Goal: Check status: Check status

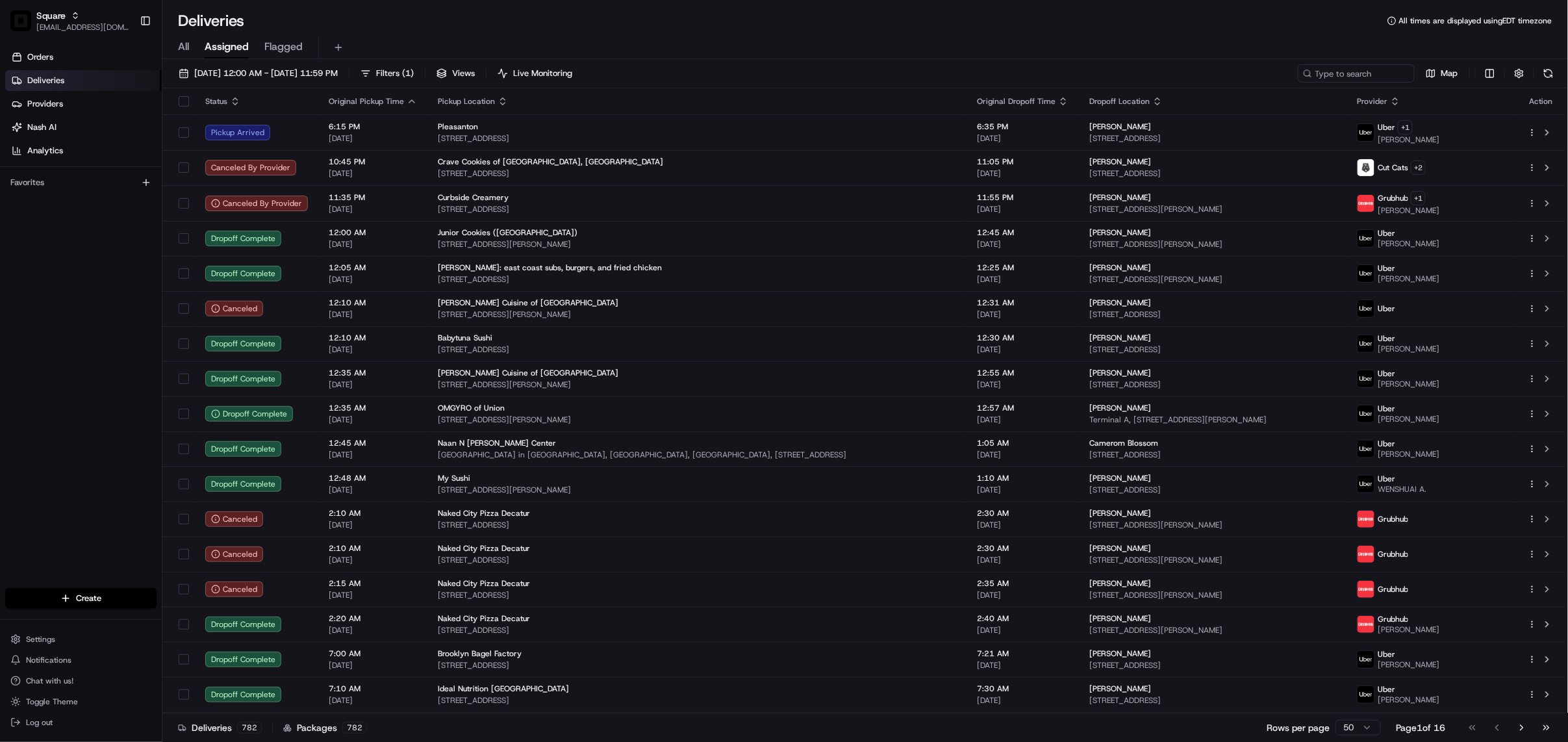
click at [63, 16] on span "Square" at bounding box center [51, 15] width 29 height 13
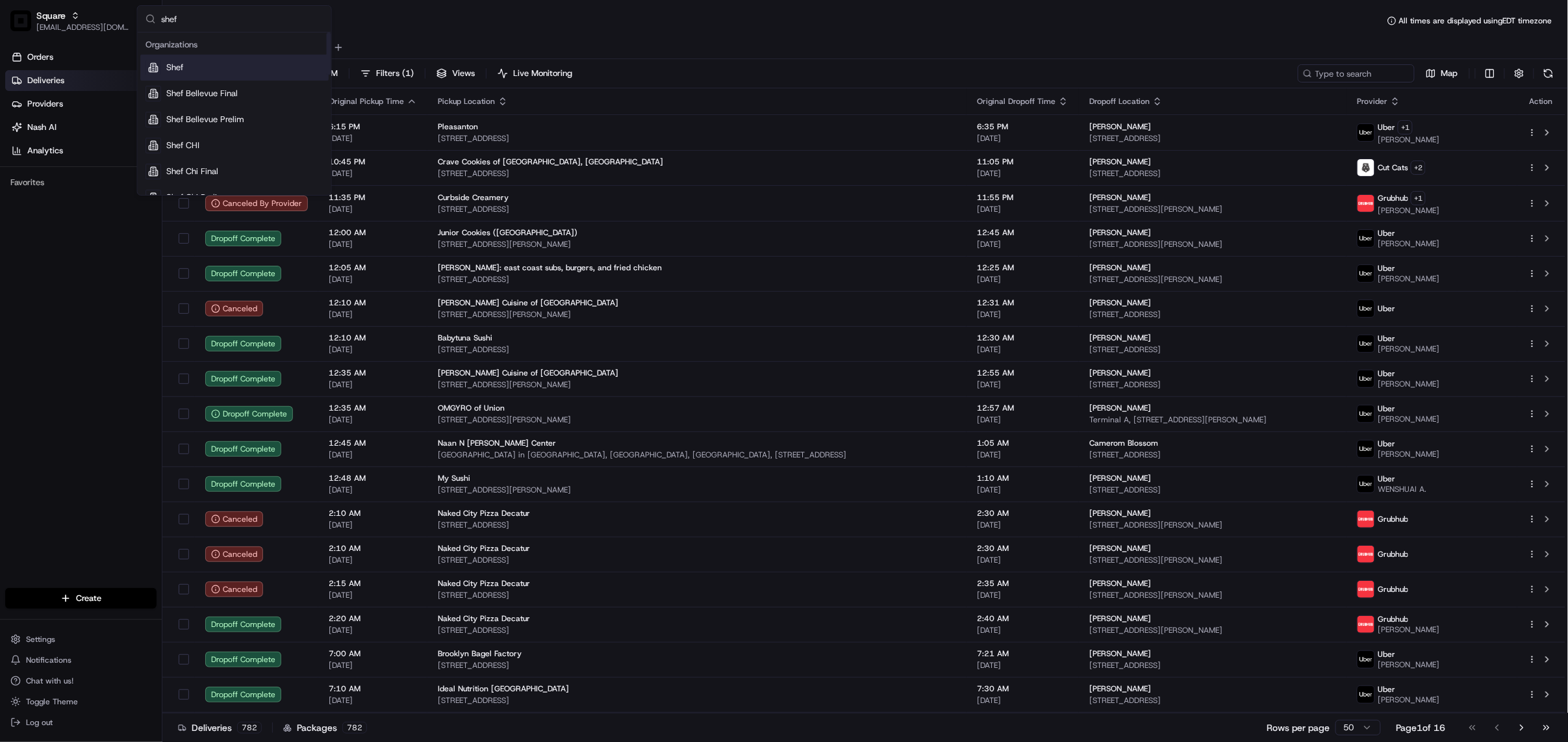
type input "shef"
click at [186, 73] on div "Shef" at bounding box center [234, 68] width 188 height 26
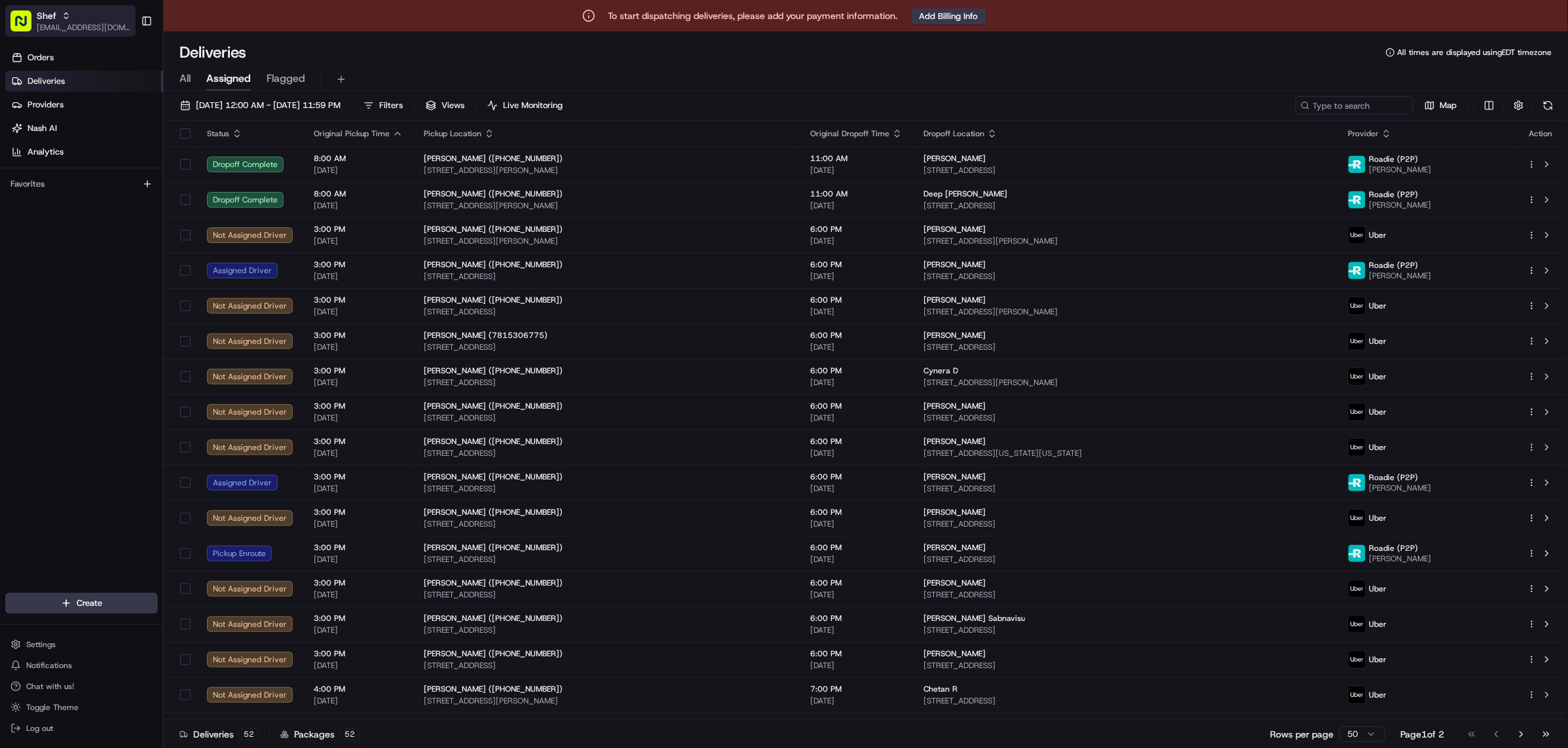
click at [32, 16] on button "Shef [EMAIL_ADDRESS][DOMAIN_NAME]" at bounding box center [70, 21] width 131 height 31
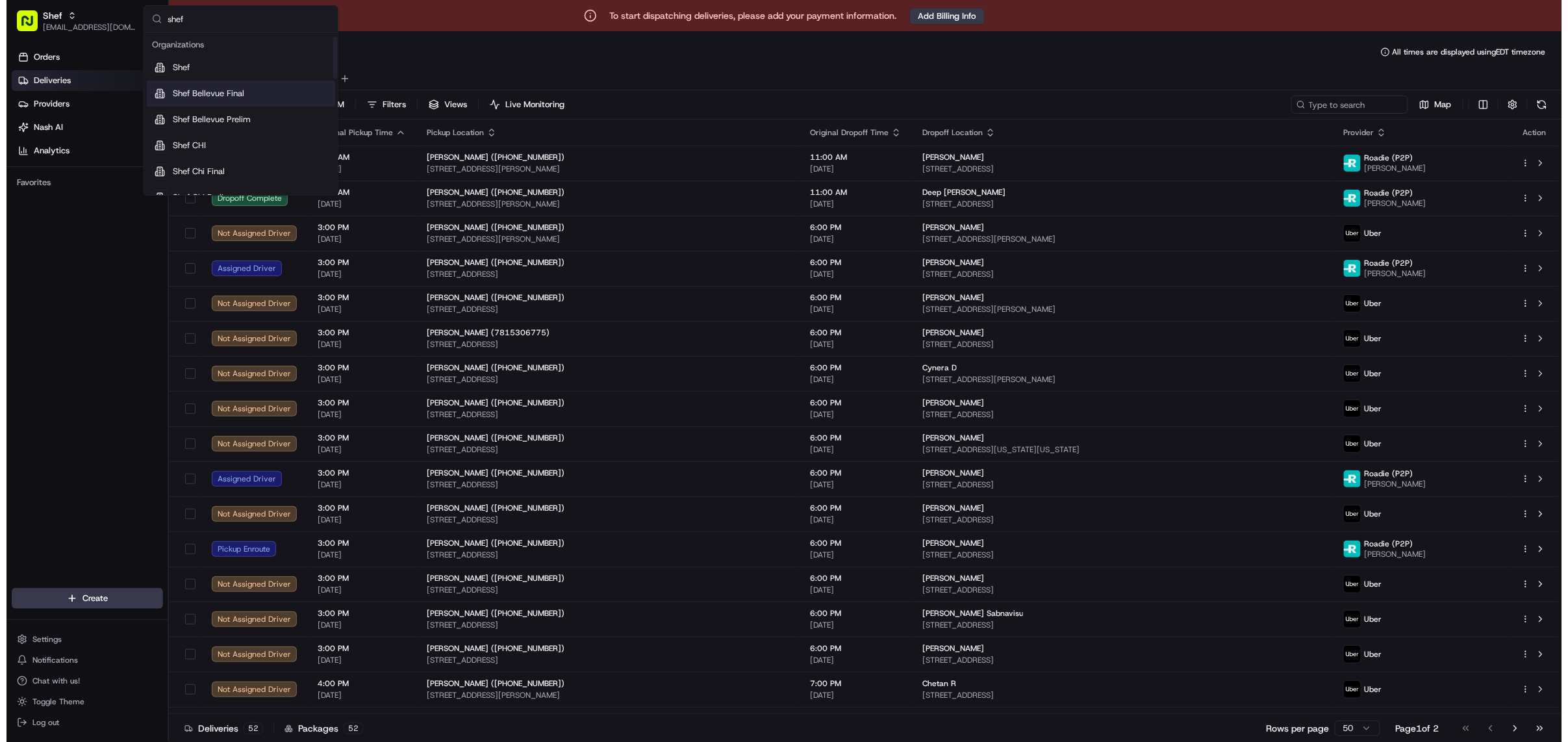
scroll to position [86, 0]
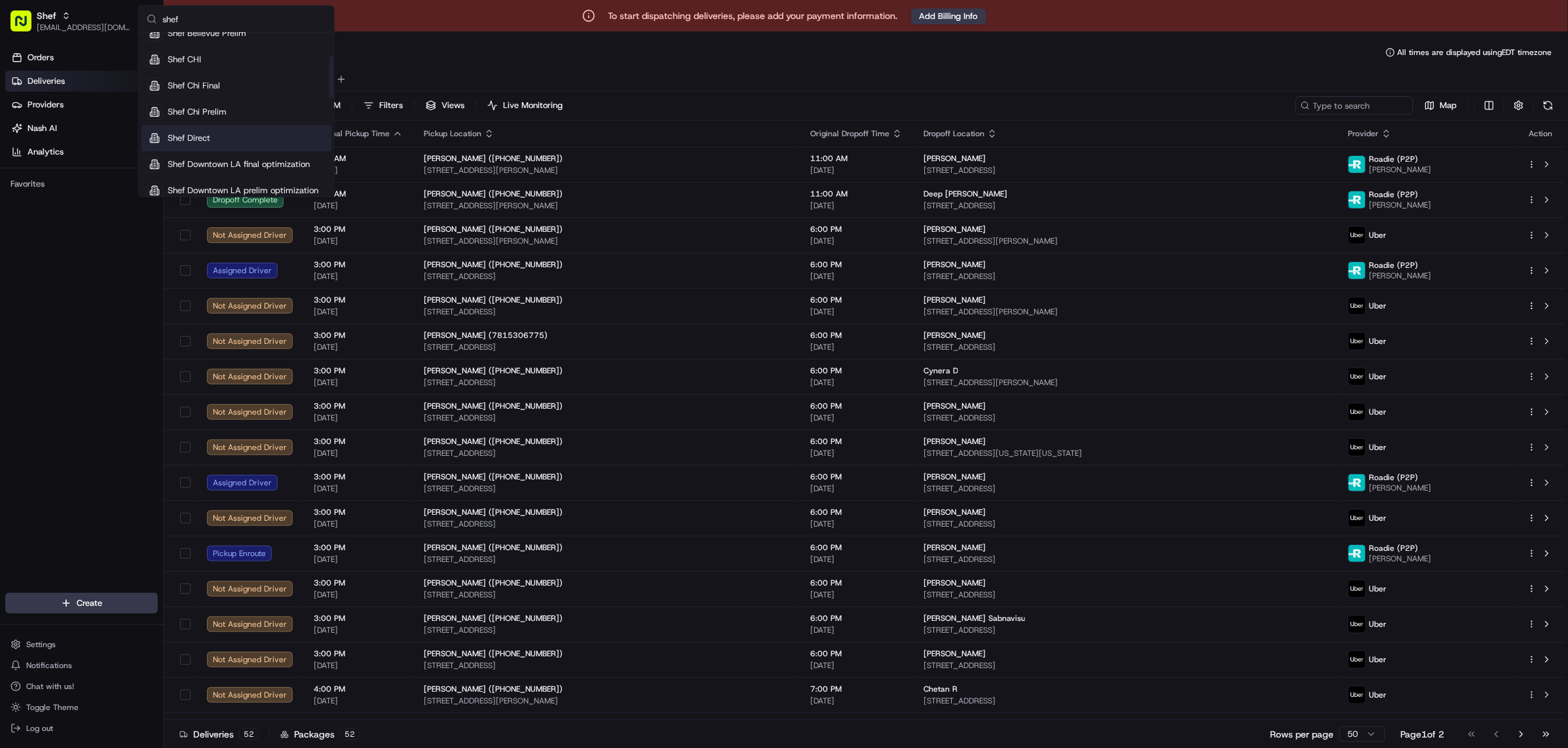
type input "shef"
click at [206, 134] on span "Shef Direct" at bounding box center [189, 138] width 42 height 12
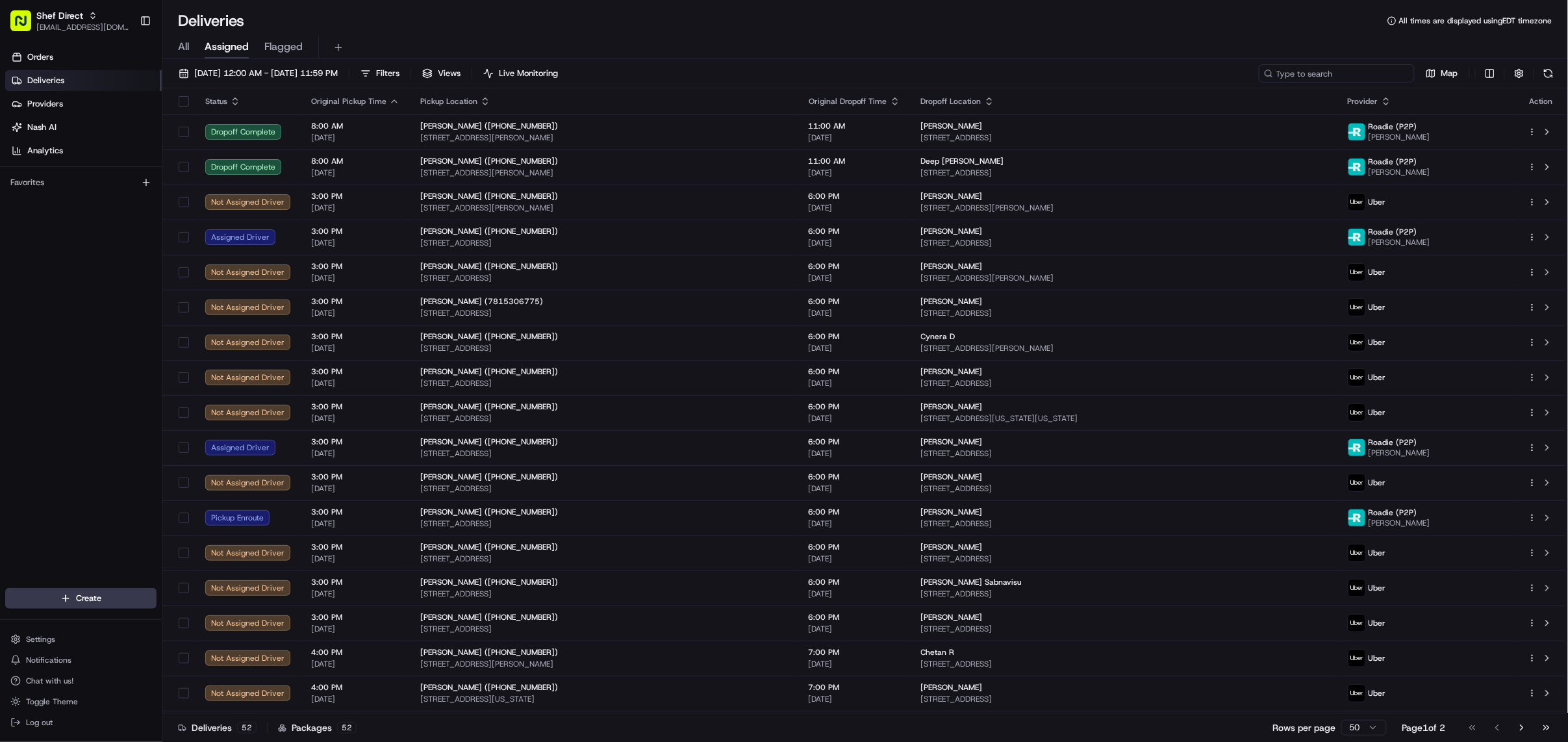
click at [1336, 75] on input at bounding box center [1336, 73] width 156 height 18
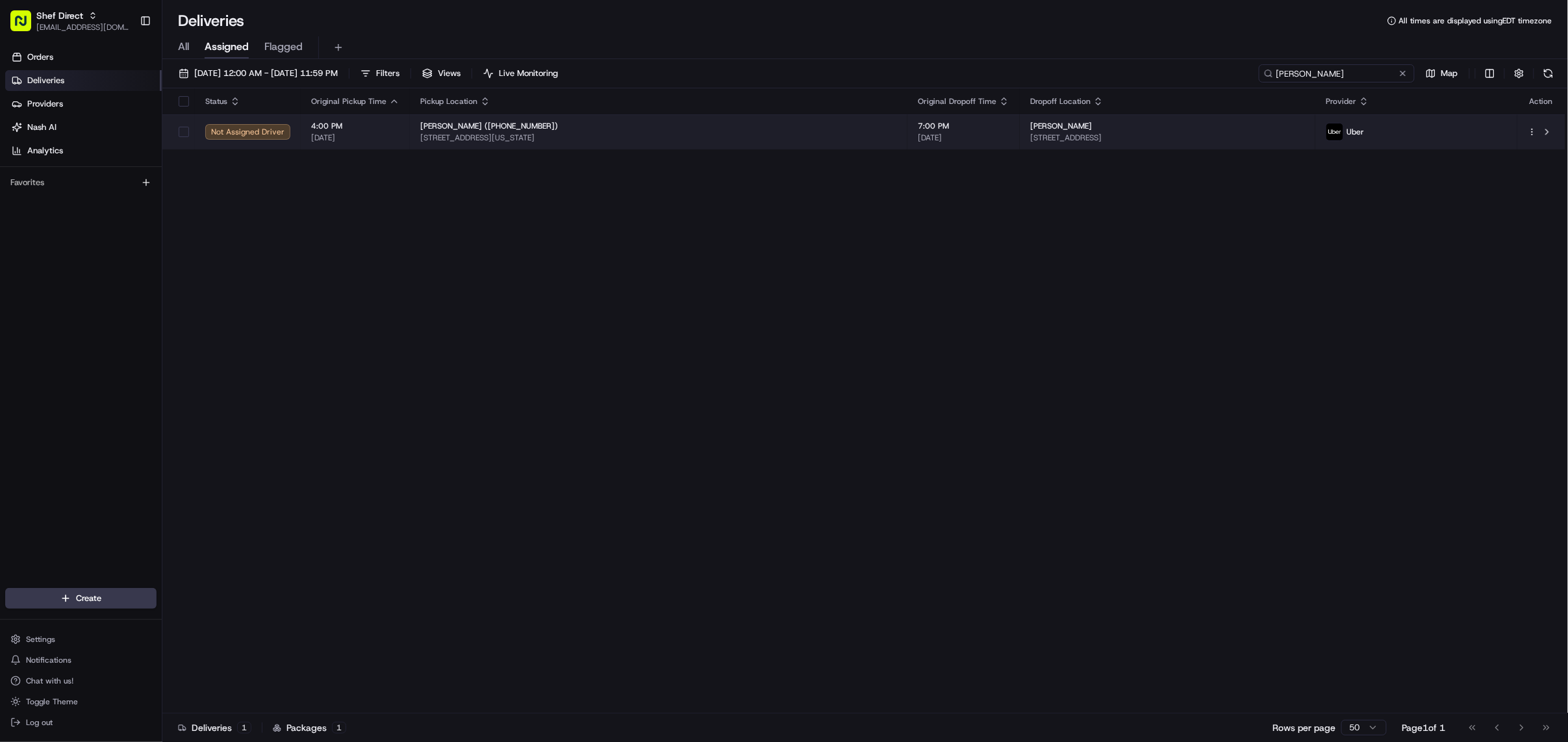
type input "[PERSON_NAME]"
click at [917, 129] on span "7:00 PM" at bounding box center [963, 125] width 91 height 10
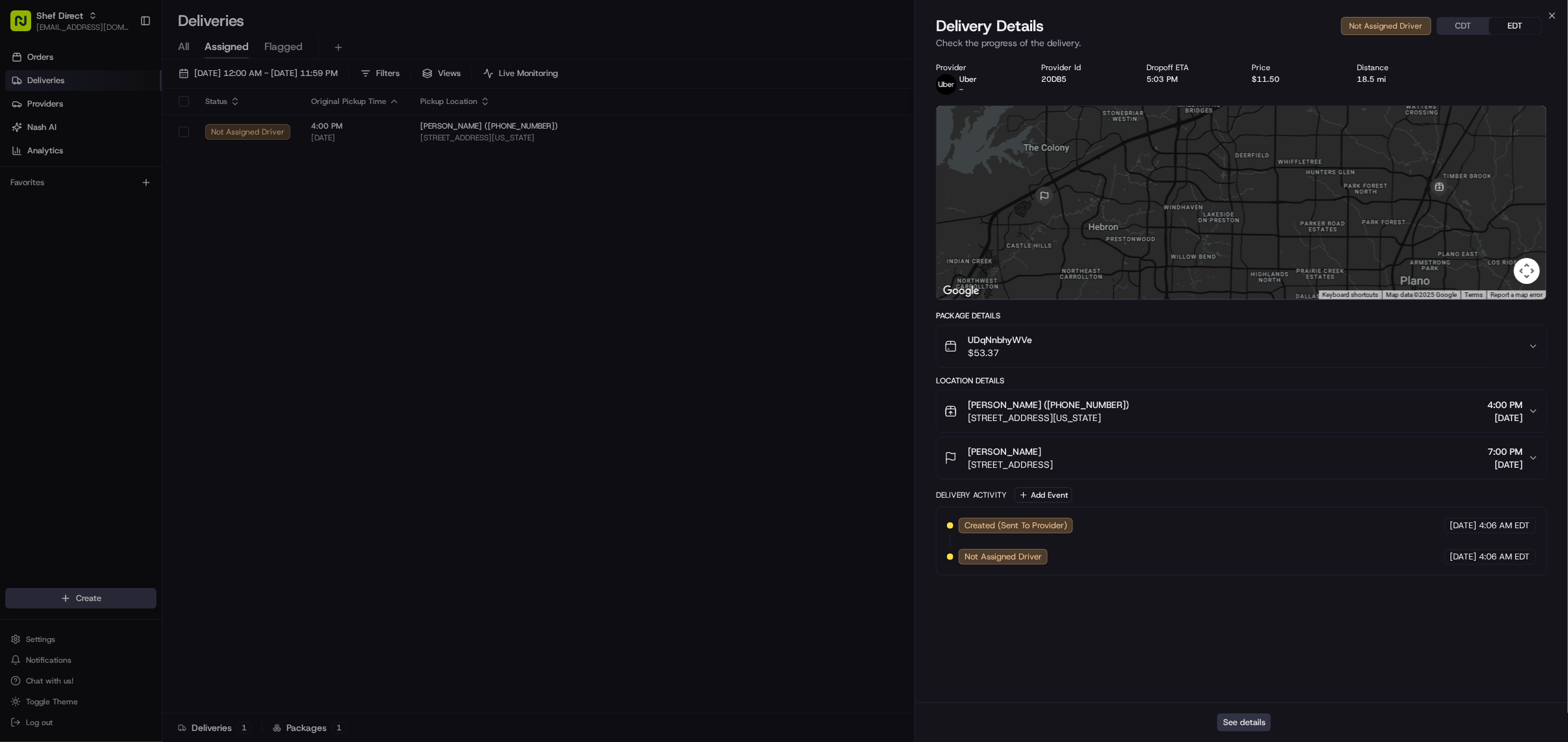
click at [1258, 726] on button "See details" at bounding box center [1244, 722] width 54 height 18
click at [1217, 713] on button "See details" at bounding box center [1244, 722] width 54 height 18
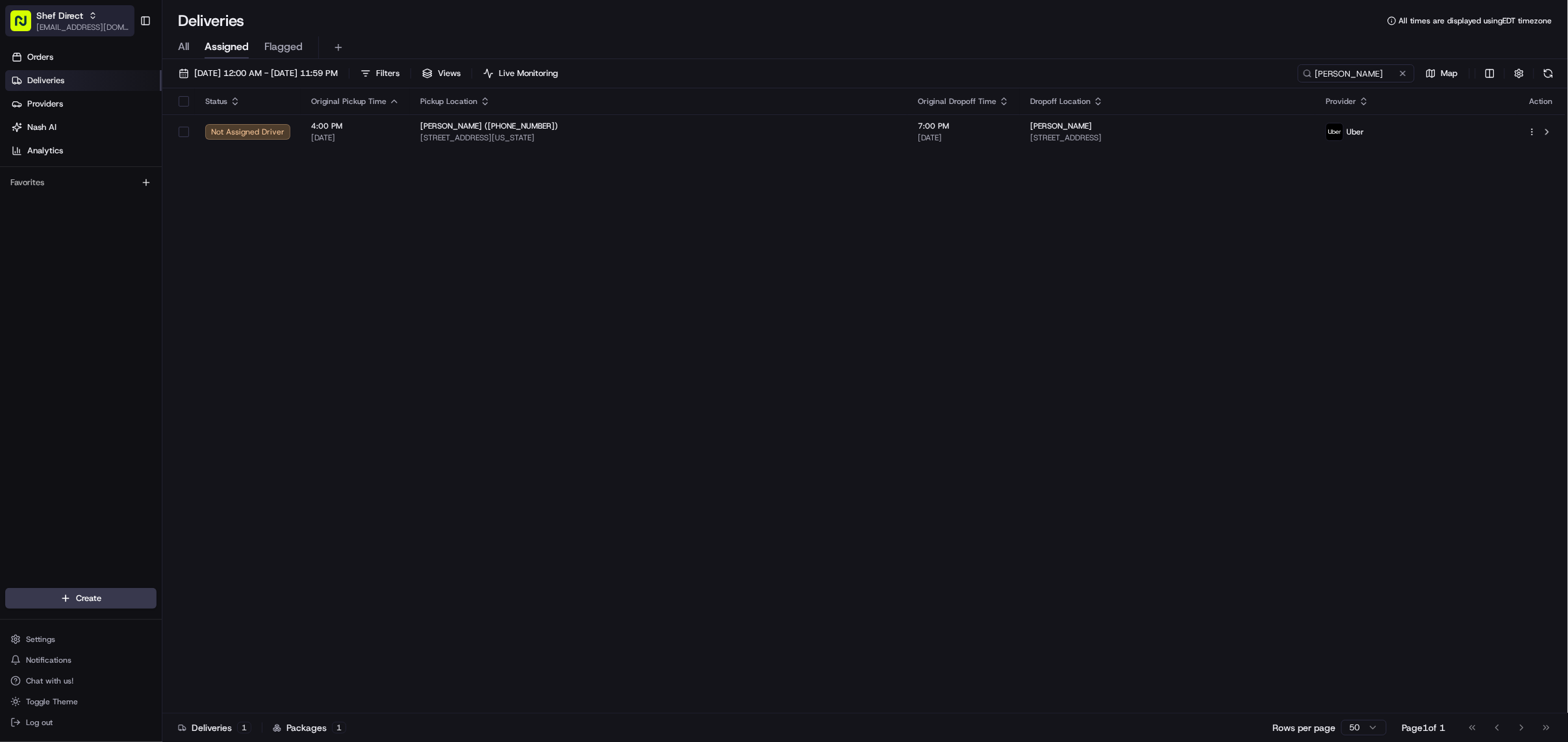
click at [34, 19] on button "Shef Direct [EMAIL_ADDRESS][DOMAIN_NAME]" at bounding box center [70, 21] width 129 height 31
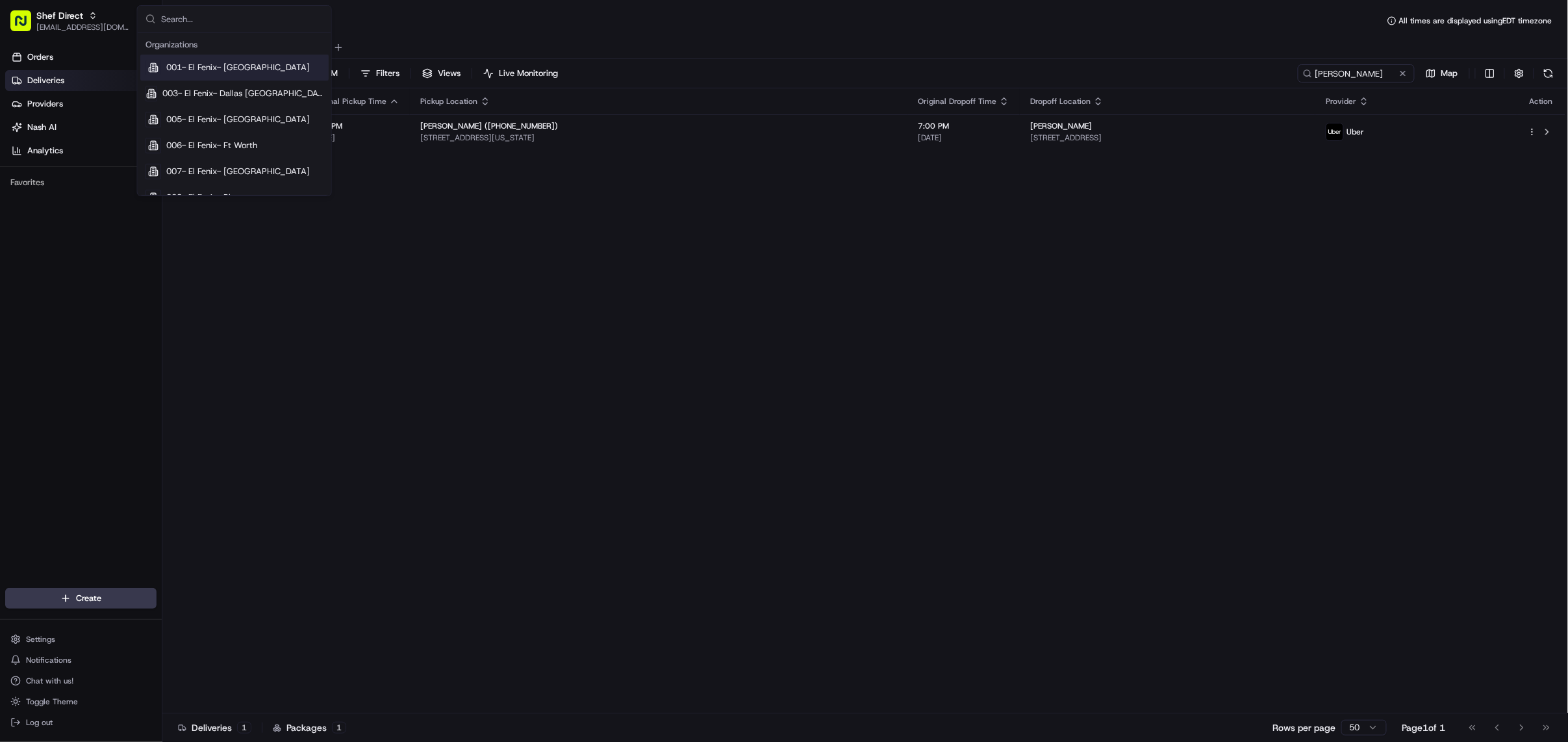
click at [216, 22] on input "text" at bounding box center [243, 19] width 163 height 26
type input "square"
click at [180, 131] on span "Square" at bounding box center [179, 128] width 26 height 12
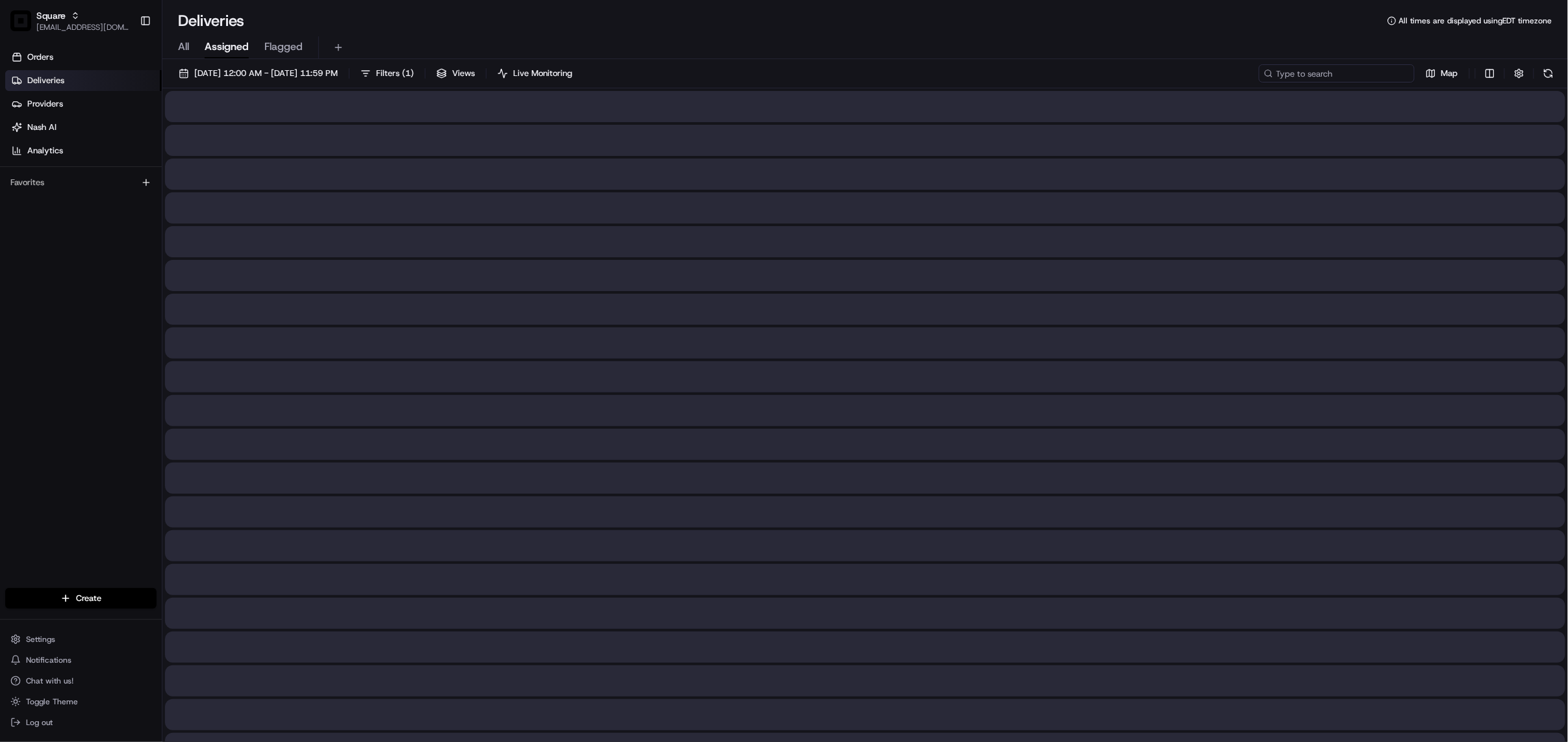
click at [1339, 76] on input at bounding box center [1336, 73] width 156 height 18
paste input "4207615"
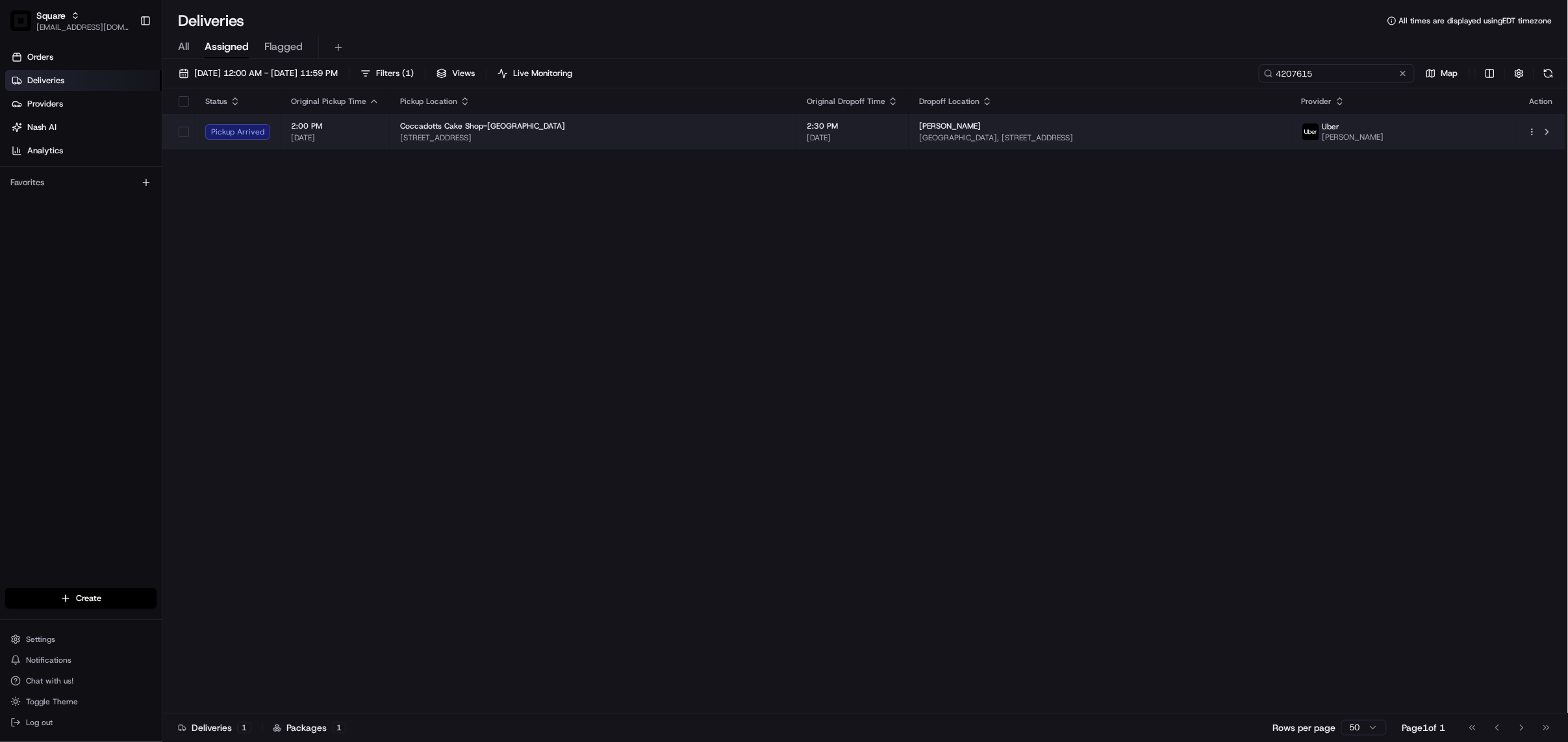
type input "4207615"
click at [817, 130] on span "2:30 PM" at bounding box center [852, 125] width 91 height 10
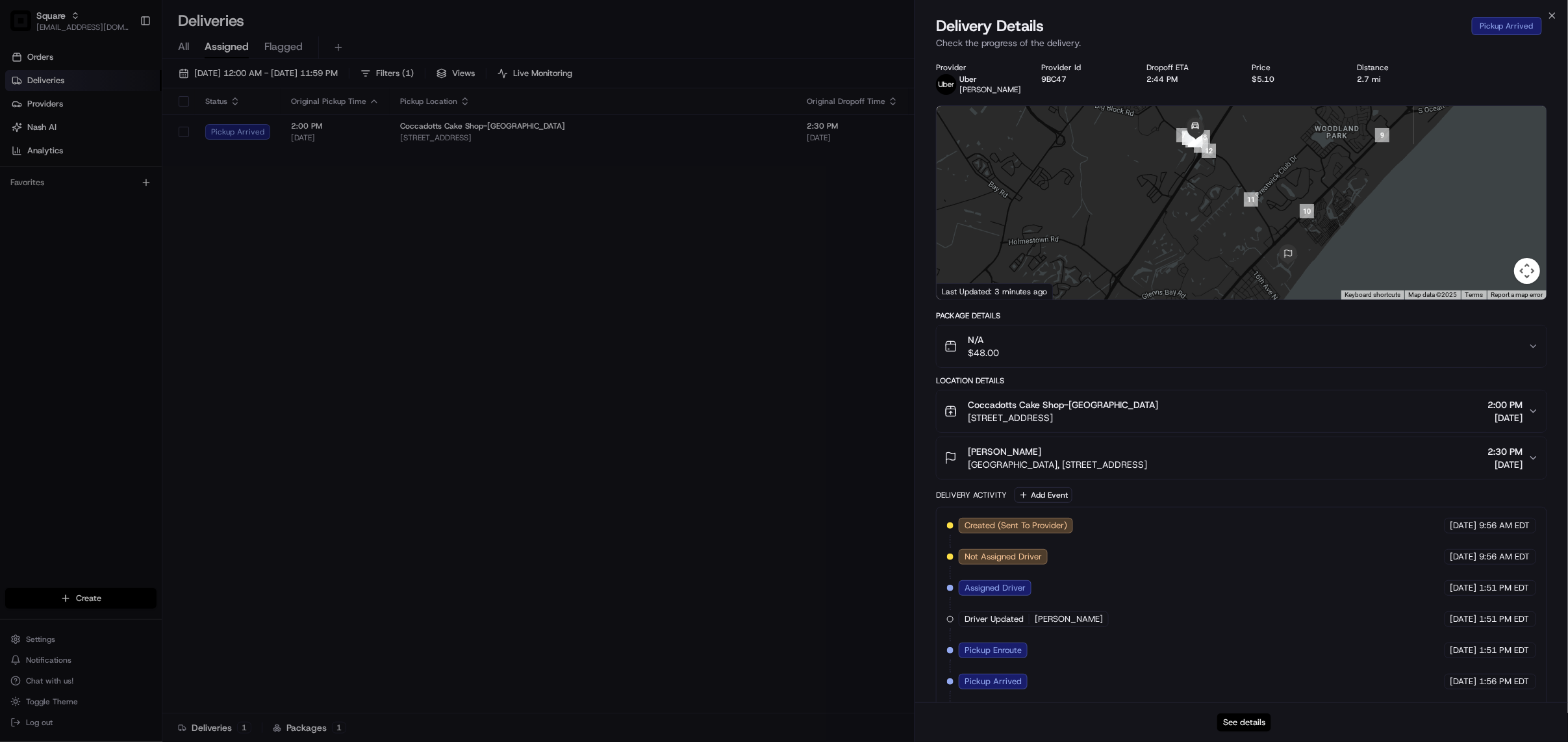
click at [1260, 718] on button "See details" at bounding box center [1244, 722] width 54 height 18
